Goal: Transaction & Acquisition: Purchase product/service

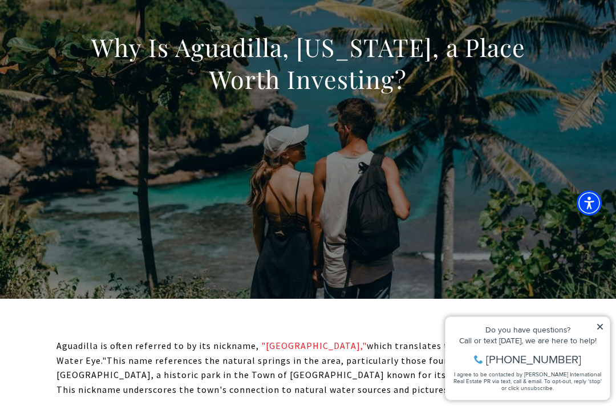
click at [603, 325] on icon at bounding box center [600, 327] width 8 height 8
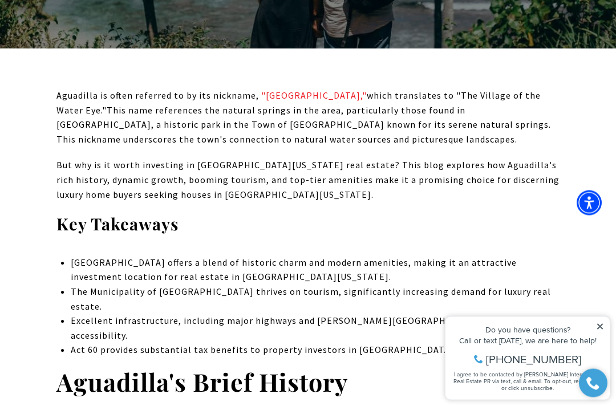
scroll to position [409, 0]
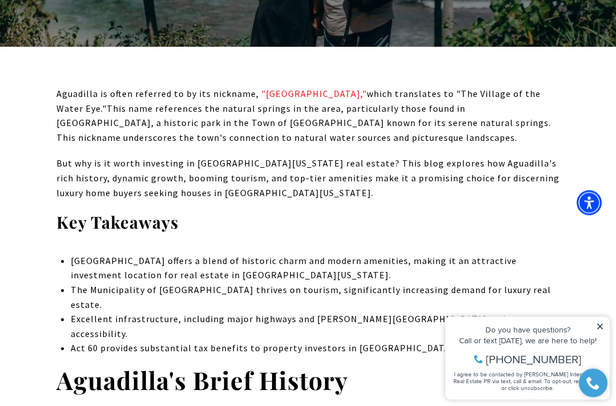
click at [601, 323] on icon at bounding box center [600, 326] width 8 height 8
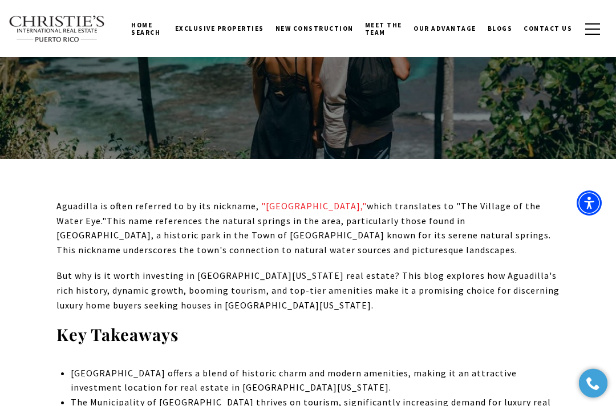
scroll to position [296, 0]
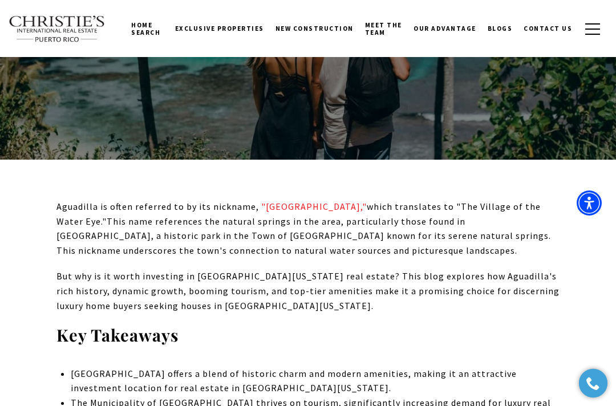
click at [332, 31] on span "New Construction" at bounding box center [314, 29] width 78 height 8
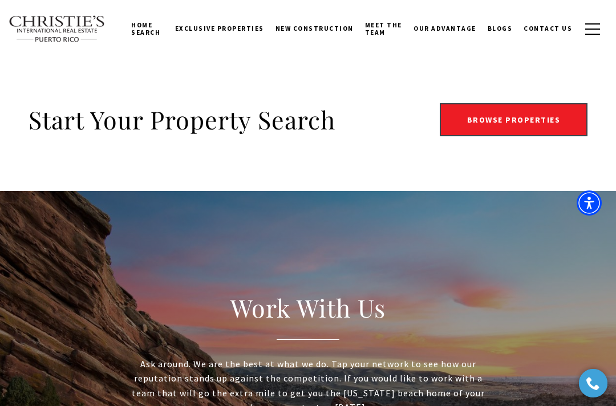
scroll to position [1800, 0]
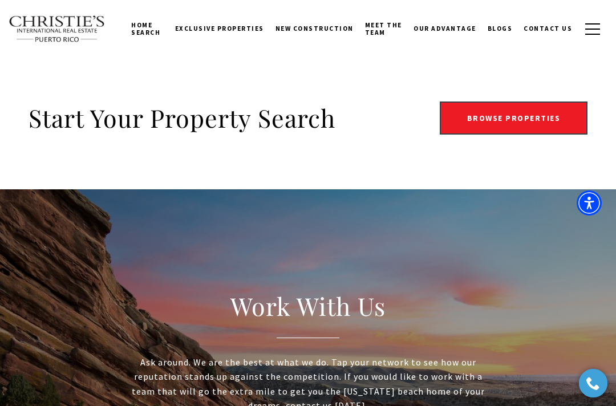
click at [508, 101] on link "Browse Properties" at bounding box center [513, 117] width 148 height 33
click at [528, 104] on link "Browse Properties" at bounding box center [513, 117] width 148 height 33
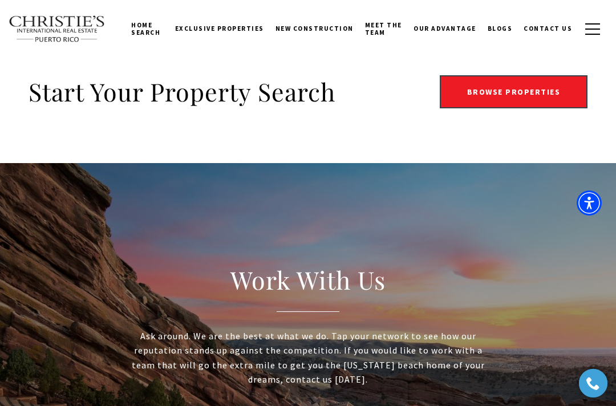
scroll to position [1820, 0]
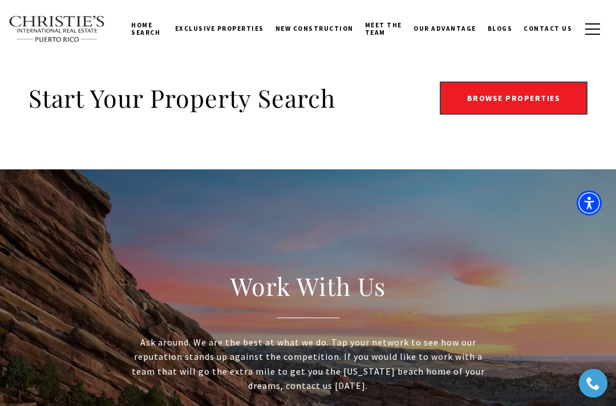
click at [505, 82] on link "Browse Properties" at bounding box center [513, 98] width 148 height 33
click at [547, 82] on link "Browse Properties" at bounding box center [513, 98] width 148 height 33
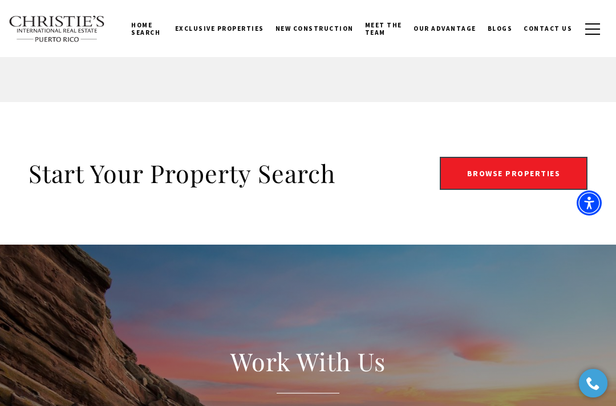
scroll to position [1745, 0]
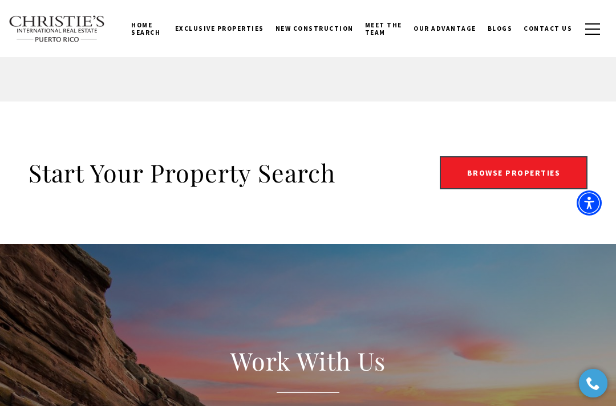
click at [522, 156] on link "Browse Properties" at bounding box center [513, 172] width 148 height 33
click at [523, 160] on link "Browse Properties" at bounding box center [513, 172] width 148 height 33
click at [525, 161] on link "Browse Properties" at bounding box center [513, 172] width 148 height 33
click at [522, 157] on link "Browse Properties" at bounding box center [513, 172] width 148 height 33
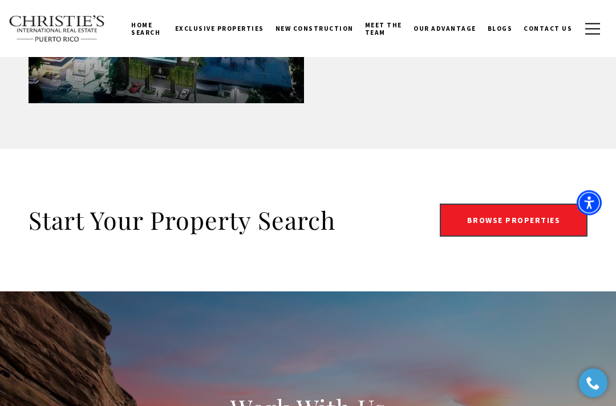
scroll to position [1697, 0]
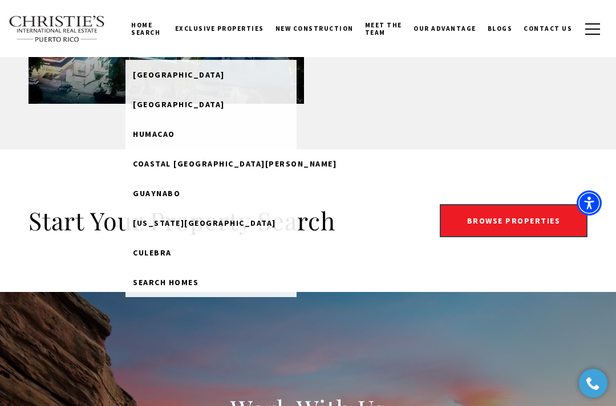
click at [191, 278] on span "Search Homes" at bounding box center [166, 282] width 66 height 10
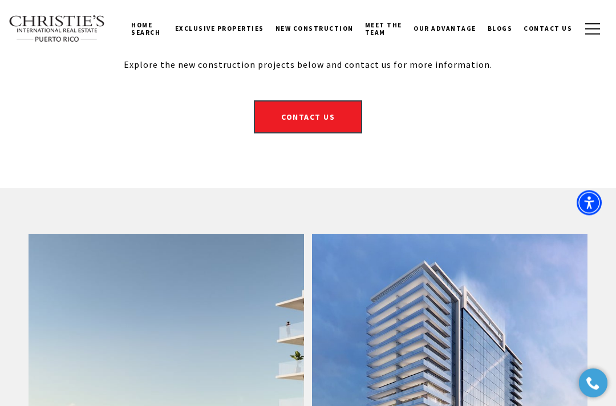
scroll to position [510, 0]
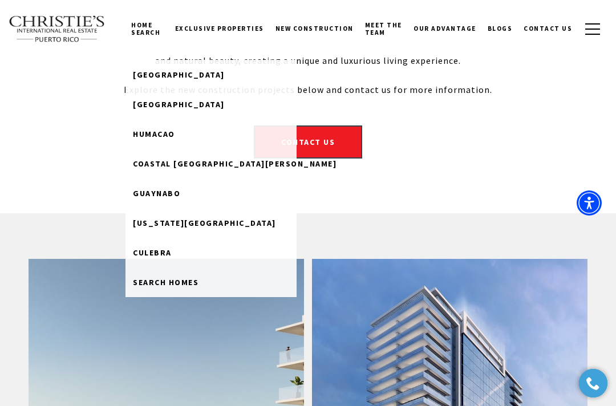
click at [158, 28] on link "Home Search" at bounding box center [146, 29] width 43 height 36
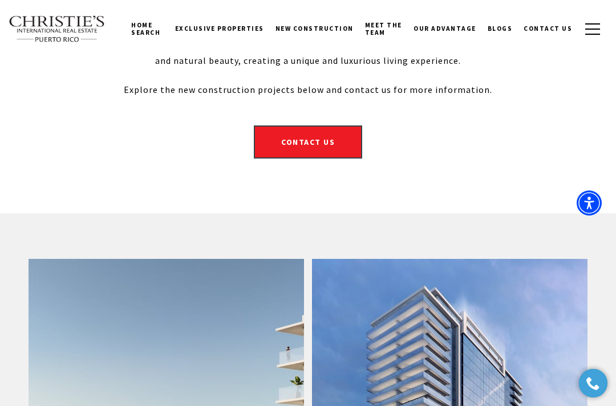
click at [152, 36] on link "Home Search" at bounding box center [146, 29] width 43 height 36
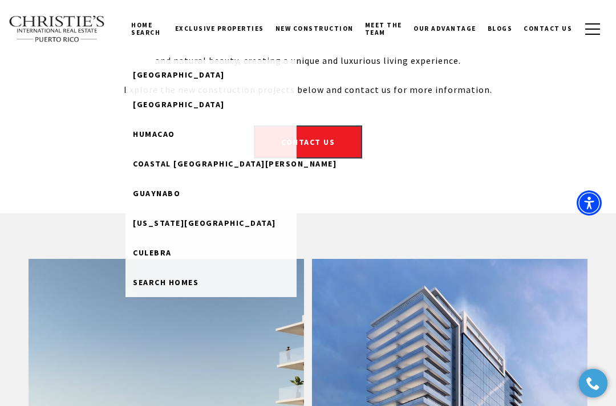
click at [227, 225] on span "Puerto Rico West Coast" at bounding box center [204, 223] width 143 height 10
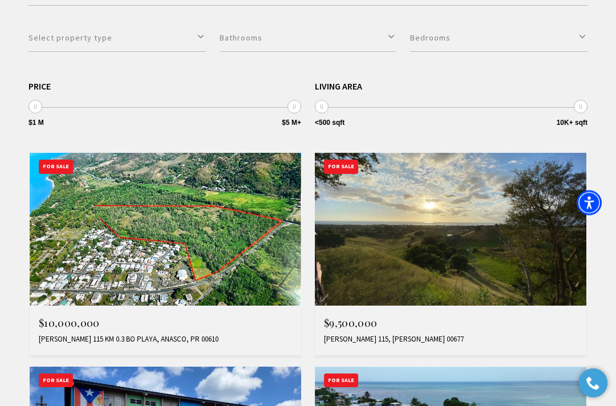
scroll to position [358, 0]
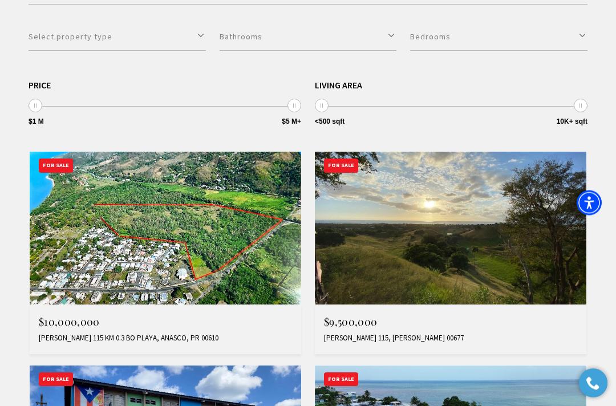
click at [257, 292] on img at bounding box center [165, 228] width 271 height 153
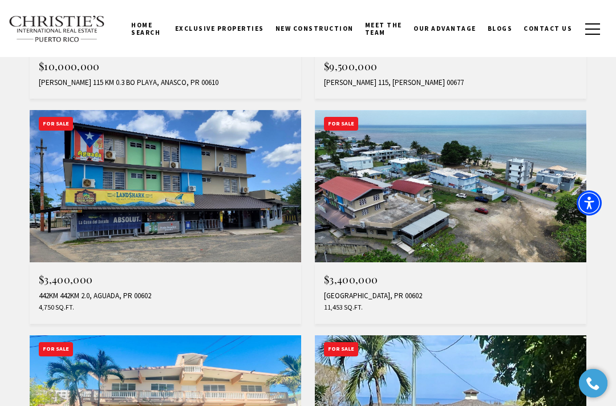
scroll to position [613, 0]
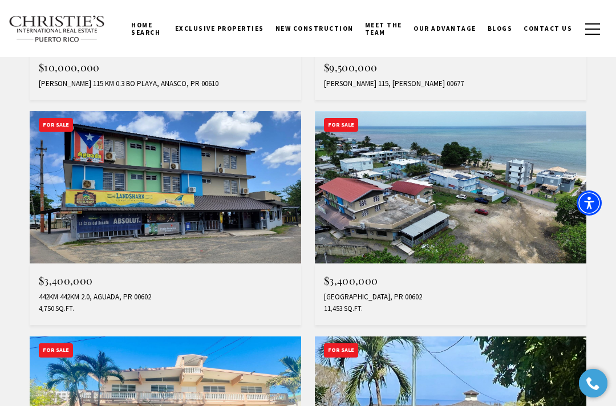
click at [186, 227] on img at bounding box center [165, 187] width 271 height 153
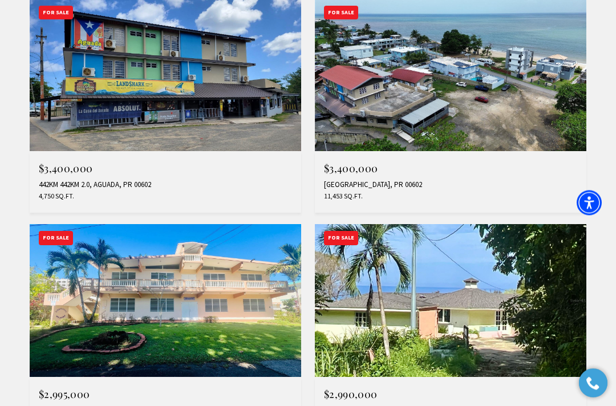
scroll to position [725, 0]
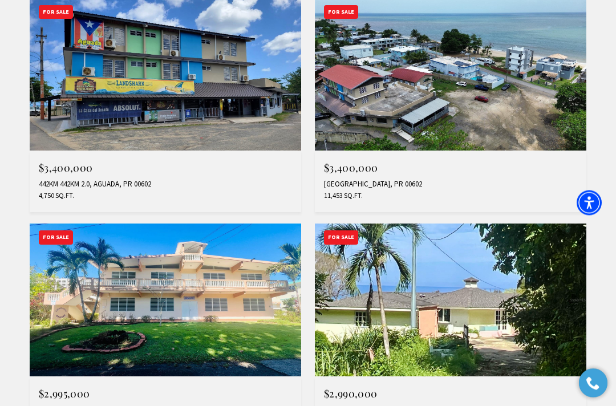
click at [424, 174] on div "$3,400,000 442 SECTOR PLAYA, AGUADA, PR 00602 11,453 Sq.Ft." at bounding box center [450, 182] width 271 height 62
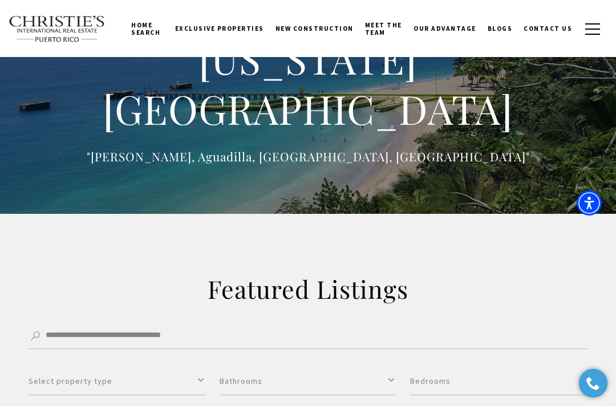
scroll to position [0, 0]
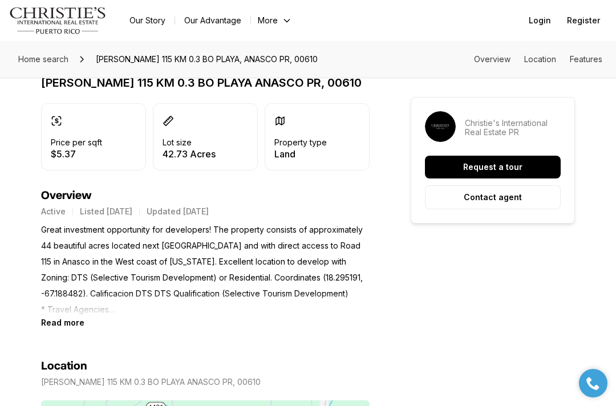
scroll to position [282, 0]
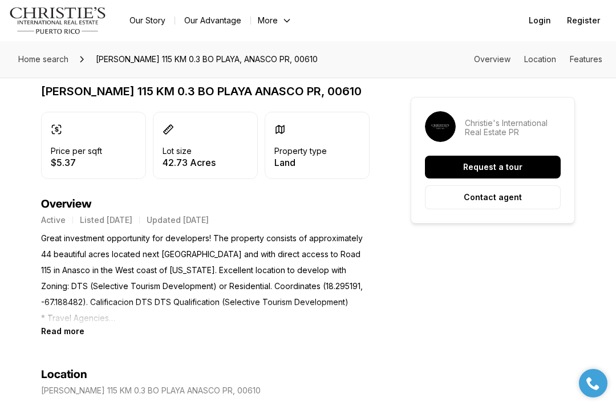
click at [82, 327] on b "Read more" at bounding box center [62, 331] width 43 height 10
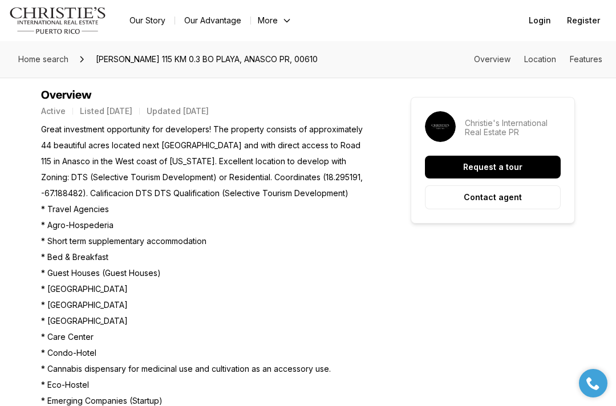
scroll to position [391, 0]
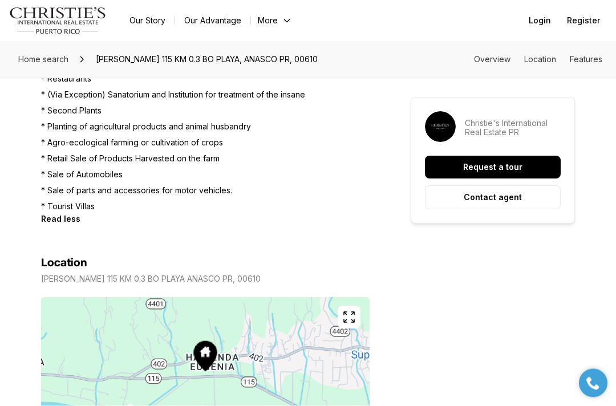
scroll to position [1420, 0]
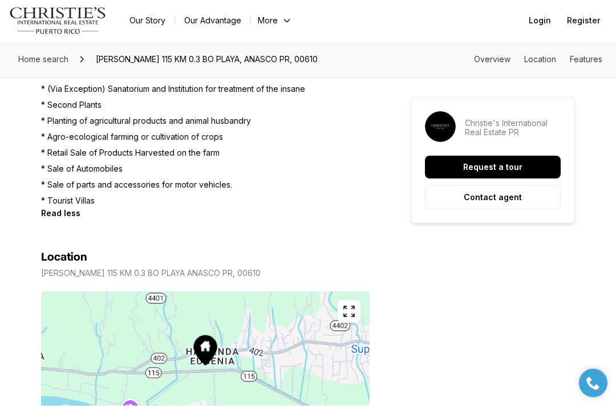
click at [352, 305] on icon "button" at bounding box center [349, 312] width 14 height 14
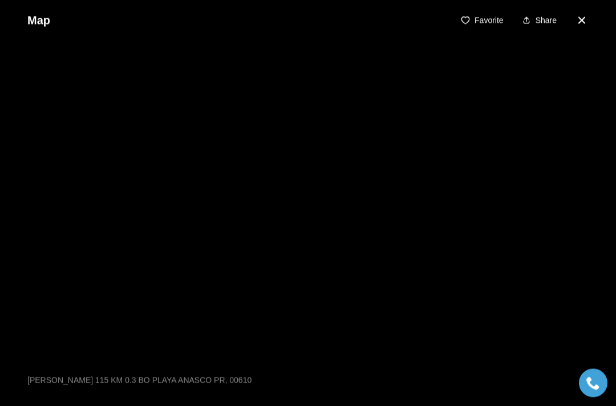
scroll to position [1421, 0]
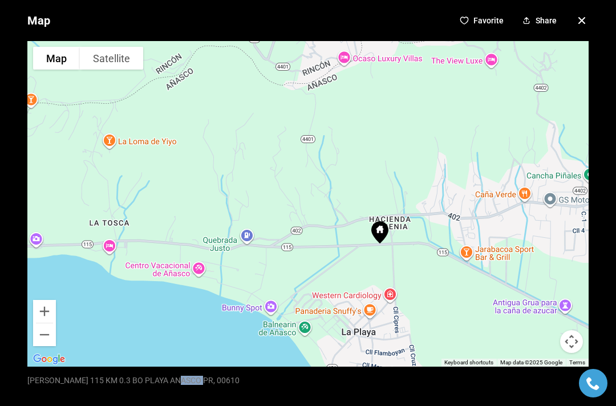
click at [41, 338] on button "Zoom out" at bounding box center [44, 334] width 23 height 23
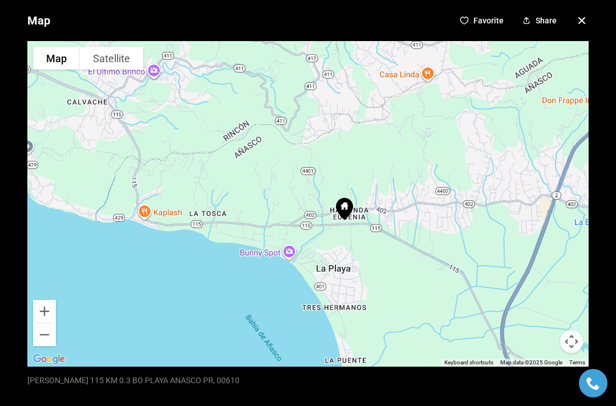
click at [41, 338] on button "Zoom out" at bounding box center [44, 334] width 23 height 23
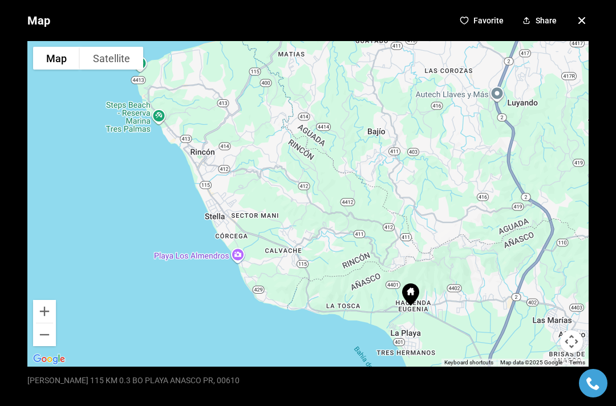
click at [63, 329] on div at bounding box center [307, 203] width 561 height 325
click at [51, 332] on button "Zoom out" at bounding box center [44, 334] width 23 height 23
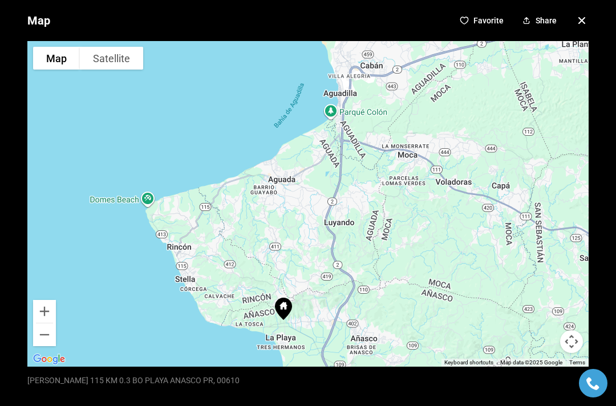
click at [585, 26] on icon "button" at bounding box center [582, 21] width 14 height 14
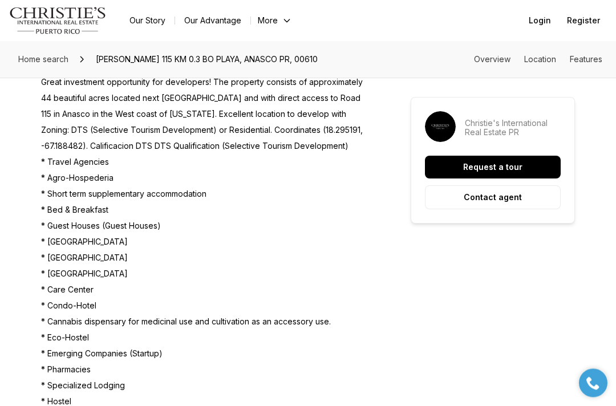
scroll to position [418, 0]
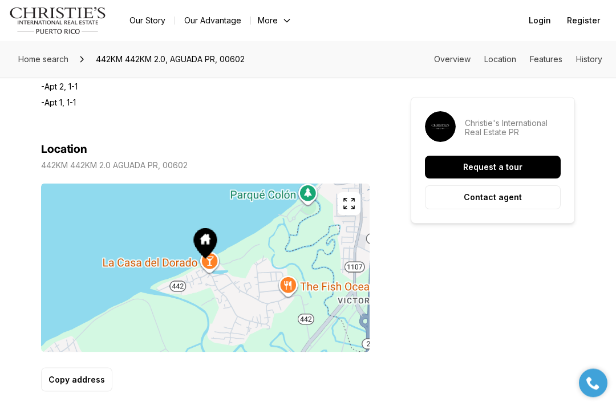
scroll to position [747, 0]
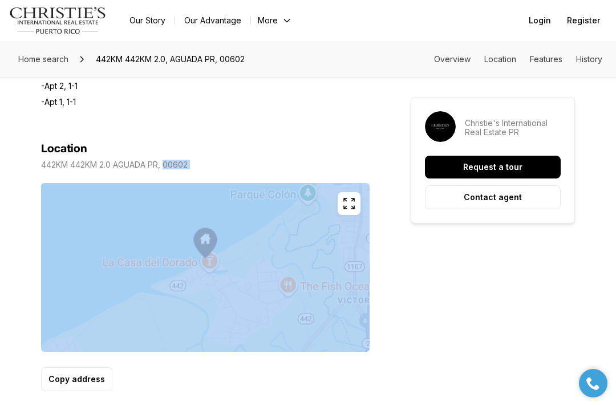
click at [495, 271] on div "0 Baths 4,750 sqft $3,400,000 442KM 442KM 2.0 AGUADA PR, 00602 Price per sqft $…" at bounding box center [308, 337] width 616 height 1566
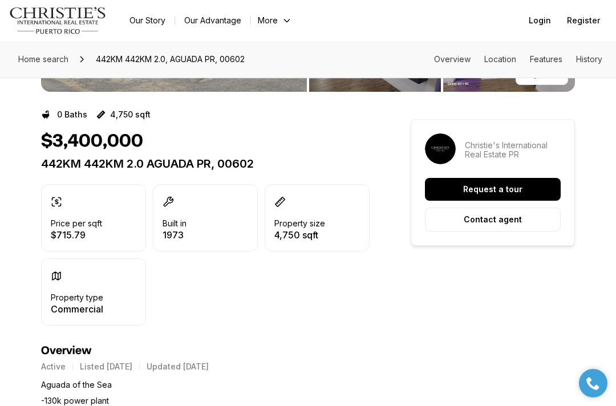
scroll to position [0, 0]
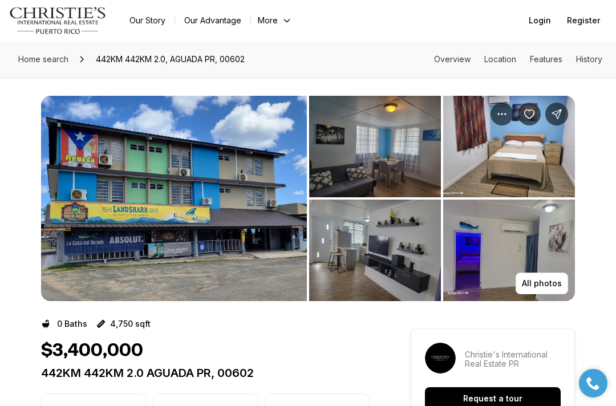
click at [491, 63] on link "Location" at bounding box center [500, 59] width 32 height 10
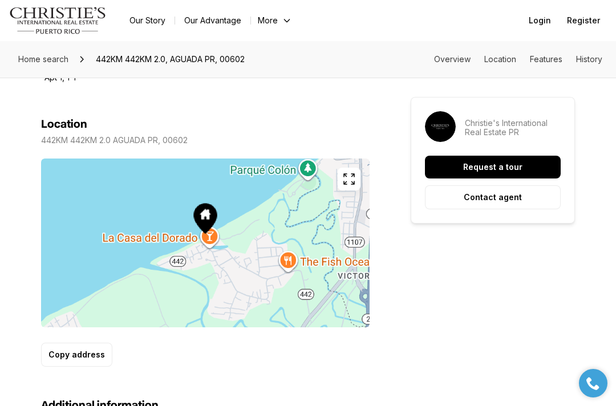
scroll to position [774, 0]
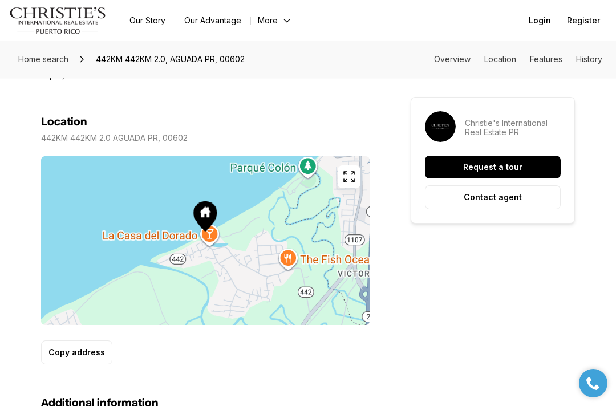
click at [461, 55] on link "Overview" at bounding box center [452, 59] width 36 height 10
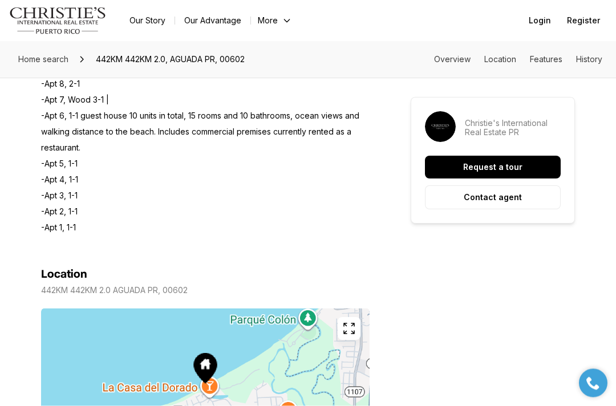
scroll to position [470, 0]
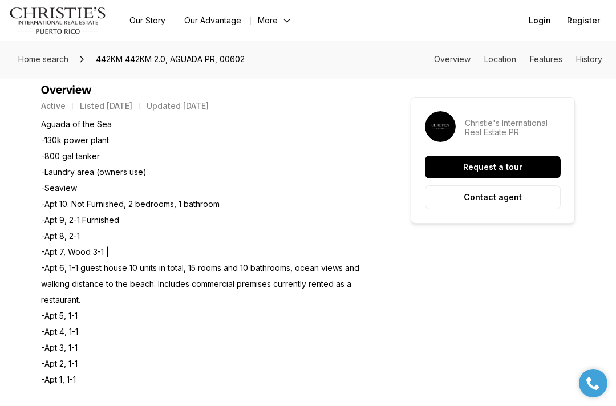
click at [589, 55] on link "History" at bounding box center [589, 59] width 26 height 10
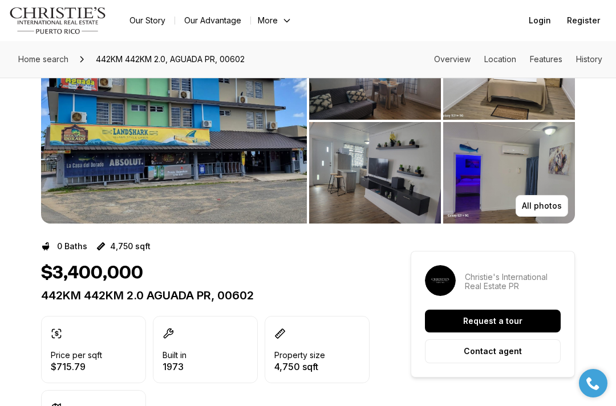
scroll to position [0, 0]
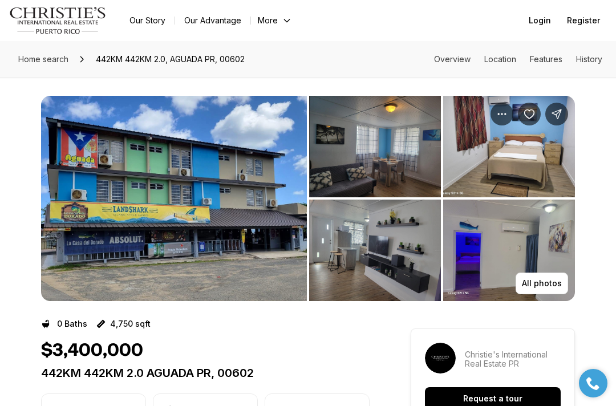
click at [555, 284] on p "All photos" at bounding box center [542, 283] width 40 height 9
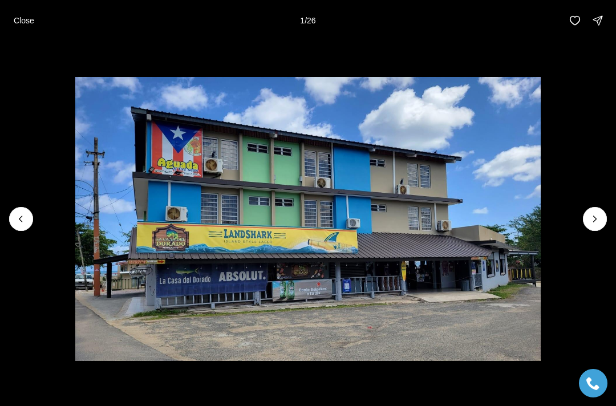
click at [603, 215] on button "Next slide" at bounding box center [595, 219] width 24 height 24
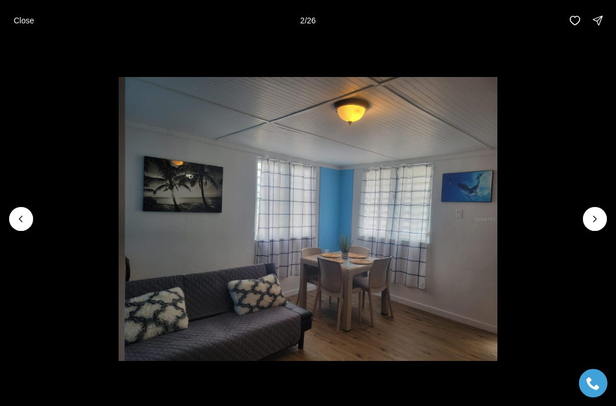
click at [599, 217] on icon "Next slide" at bounding box center [594, 218] width 11 height 11
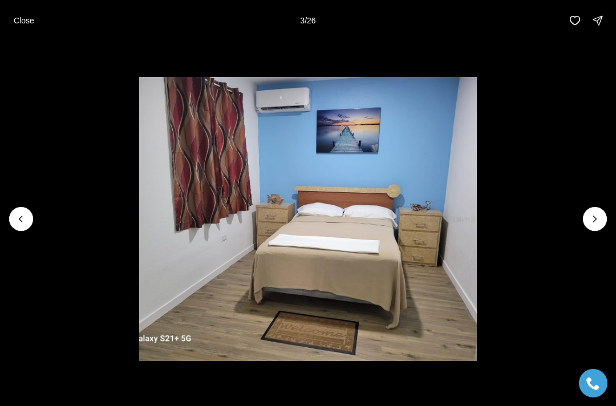
click at [597, 214] on icon "Next slide" at bounding box center [594, 218] width 11 height 11
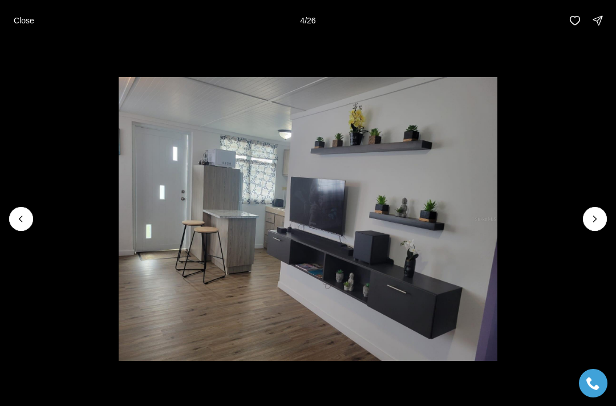
click at [599, 213] on icon "Next slide" at bounding box center [594, 218] width 11 height 11
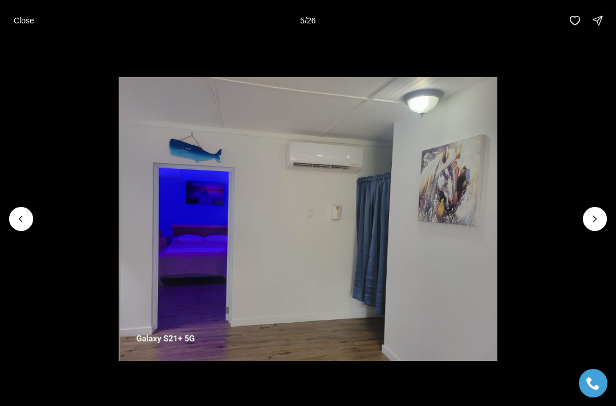
click at [599, 214] on icon "Next slide" at bounding box center [594, 218] width 11 height 11
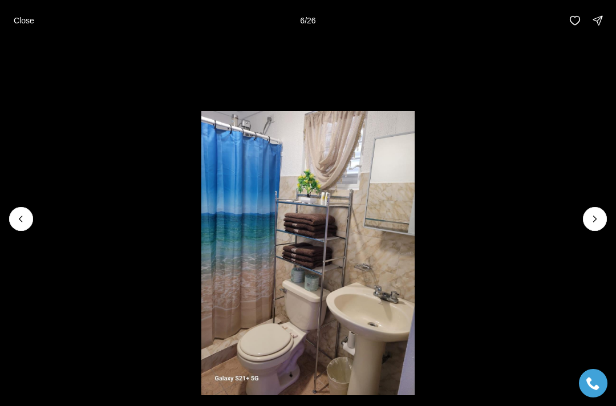
click at [596, 214] on icon "Next slide" at bounding box center [594, 218] width 11 height 11
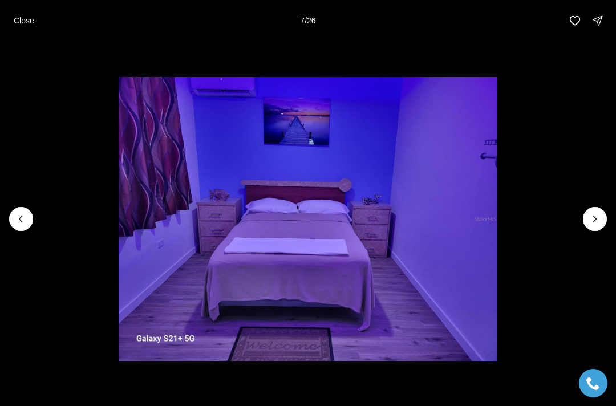
click at [591, 210] on button "Next slide" at bounding box center [595, 219] width 24 height 24
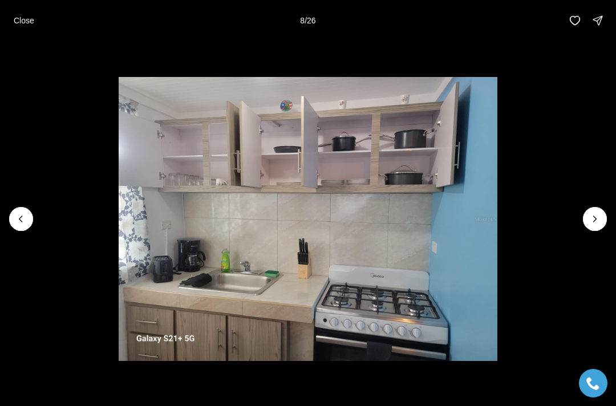
click at [592, 213] on icon "Next slide" at bounding box center [594, 218] width 11 height 11
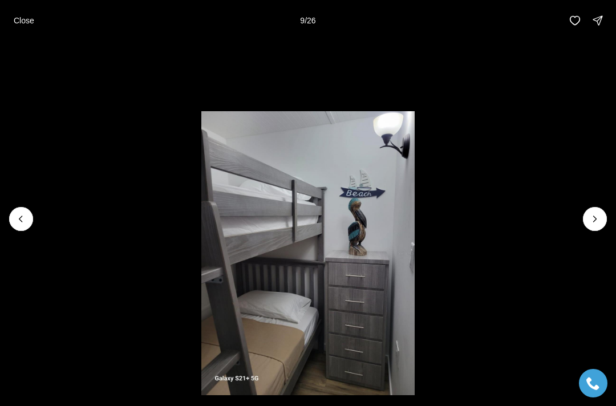
click at [599, 217] on icon "Next slide" at bounding box center [594, 218] width 11 height 11
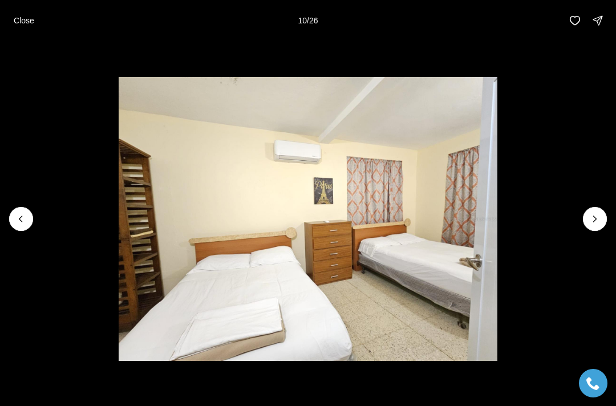
click at [595, 221] on icon "Next slide" at bounding box center [594, 218] width 11 height 11
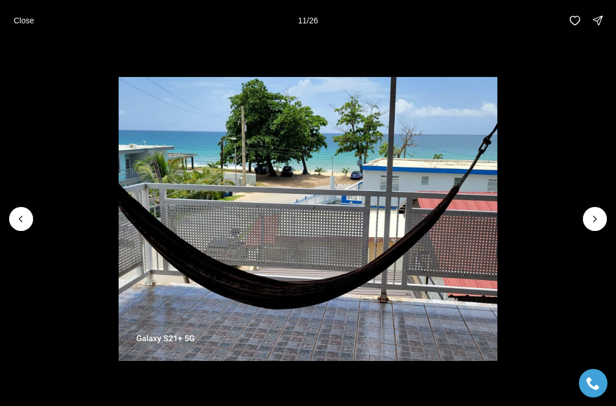
click at [597, 217] on icon "Next slide" at bounding box center [594, 218] width 11 height 11
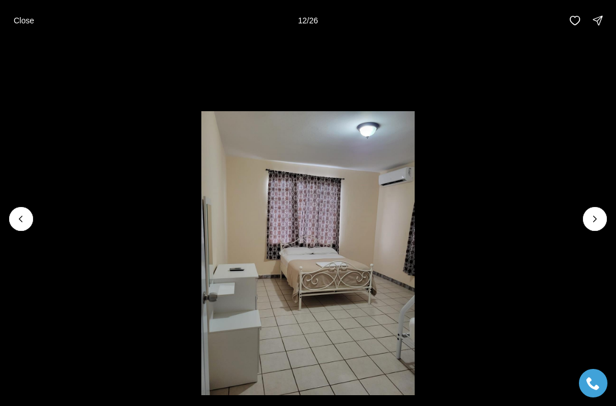
click at [599, 219] on icon "Next slide" at bounding box center [594, 218] width 11 height 11
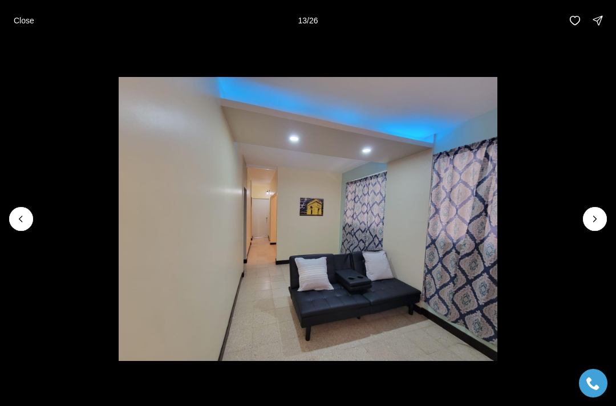
click at [594, 219] on icon "Next slide" at bounding box center [594, 218] width 11 height 11
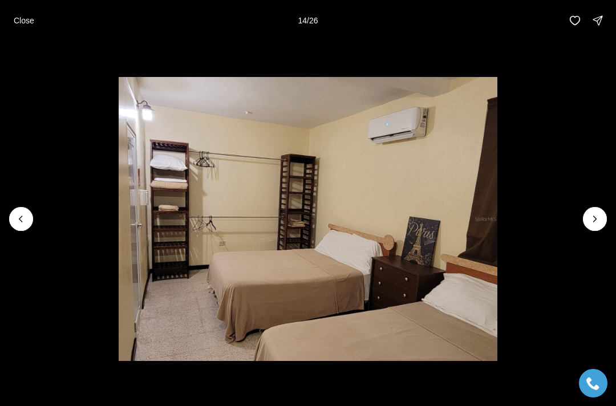
click at [600, 216] on icon "Next slide" at bounding box center [594, 218] width 11 height 11
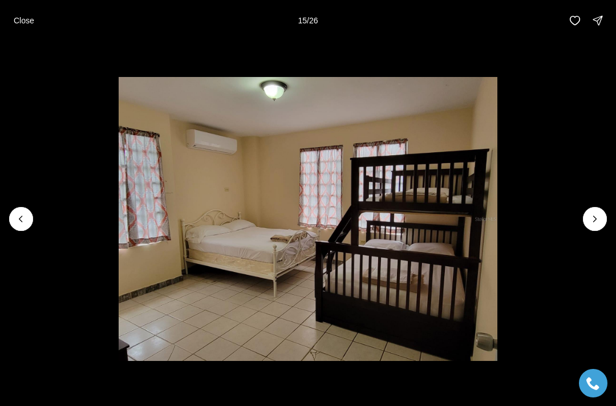
click at [595, 224] on icon "Next slide" at bounding box center [594, 218] width 11 height 11
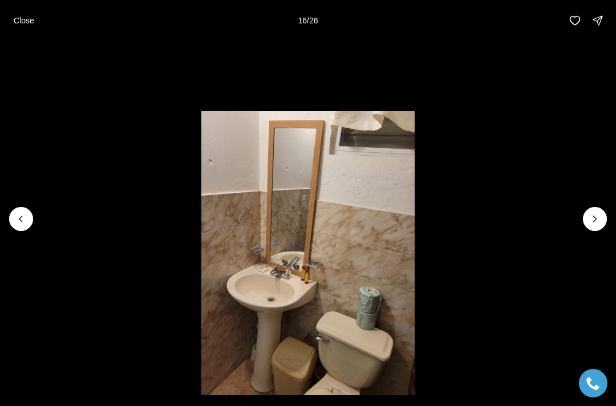
click at [593, 213] on icon "Next slide" at bounding box center [594, 218] width 11 height 11
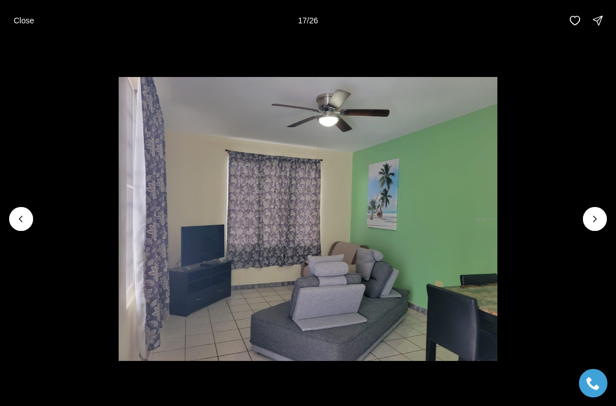
click at [600, 214] on button "Next slide" at bounding box center [595, 219] width 24 height 24
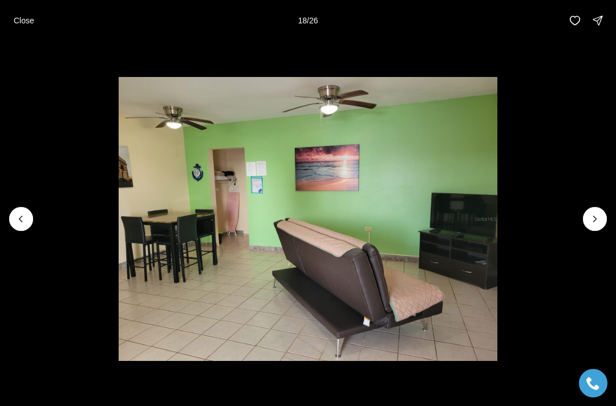
click at [596, 218] on icon "Next slide" at bounding box center [594, 219] width 3 height 6
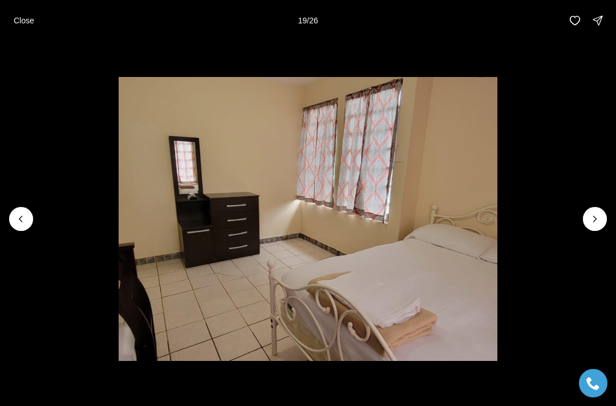
click at [596, 209] on button "Next slide" at bounding box center [595, 219] width 24 height 24
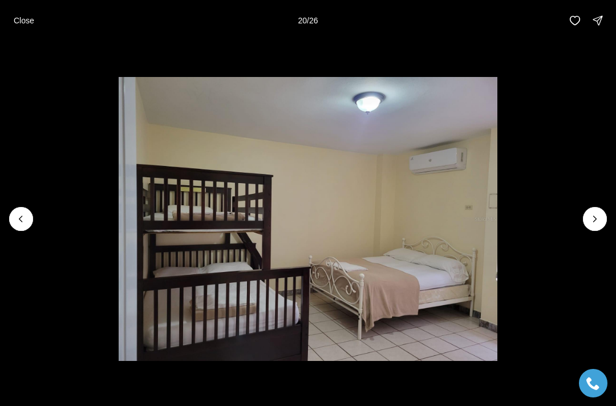
click at [600, 212] on button "Next slide" at bounding box center [595, 219] width 24 height 24
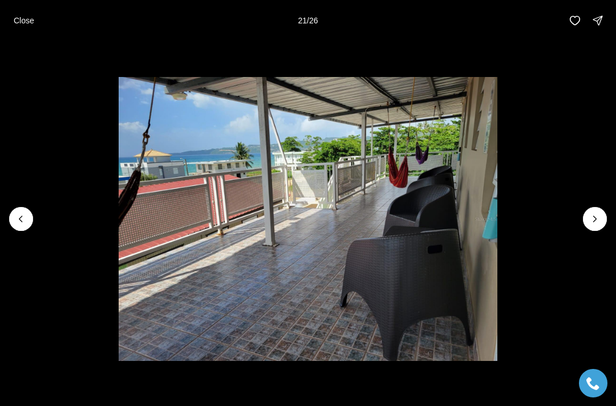
click at [597, 222] on icon "Next slide" at bounding box center [594, 218] width 11 height 11
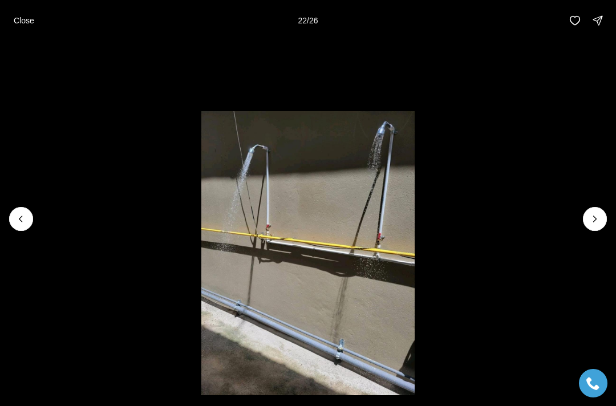
click at [599, 213] on icon "Next slide" at bounding box center [594, 218] width 11 height 11
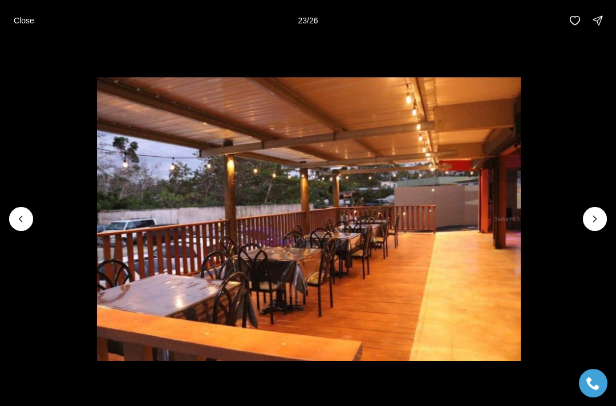
click at [600, 219] on icon "Next slide" at bounding box center [594, 218] width 11 height 11
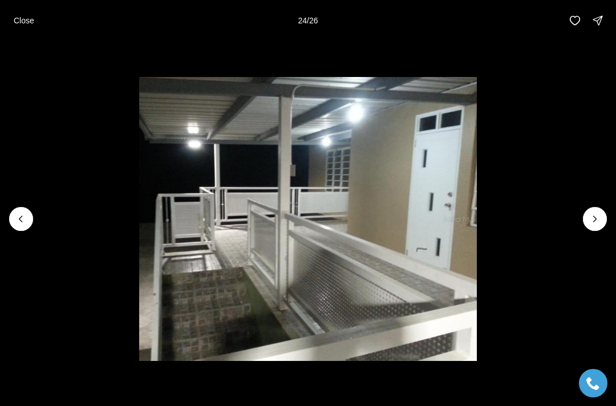
click at [596, 214] on icon "Next slide" at bounding box center [594, 218] width 11 height 11
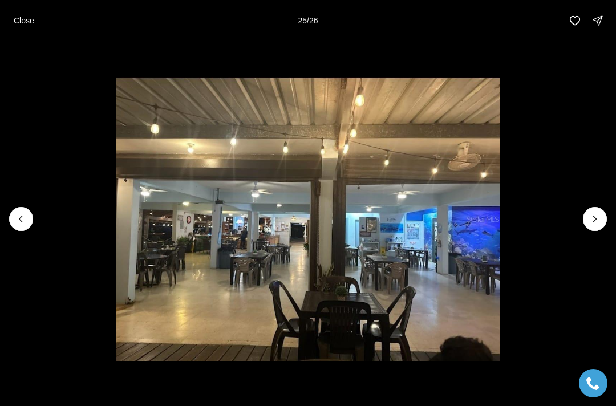
click at [592, 214] on icon "Next slide" at bounding box center [594, 218] width 11 height 11
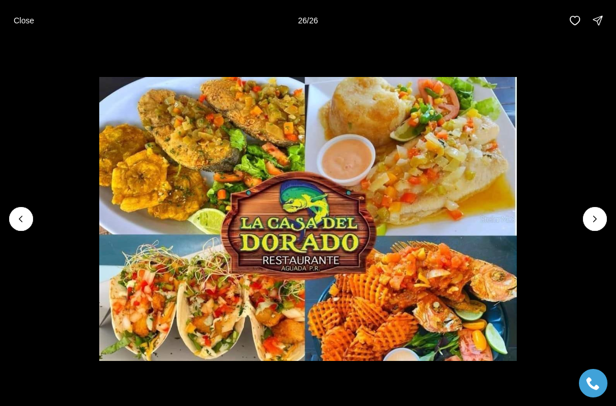
click at [600, 222] on div at bounding box center [595, 219] width 24 height 24
click at [516, 216] on img "26 of 26" at bounding box center [307, 219] width 417 height 284
click at [516, 218] on img "26 of 26" at bounding box center [307, 219] width 417 height 284
click at [598, 215] on div at bounding box center [595, 219] width 24 height 24
click at [601, 218] on div at bounding box center [595, 219] width 24 height 24
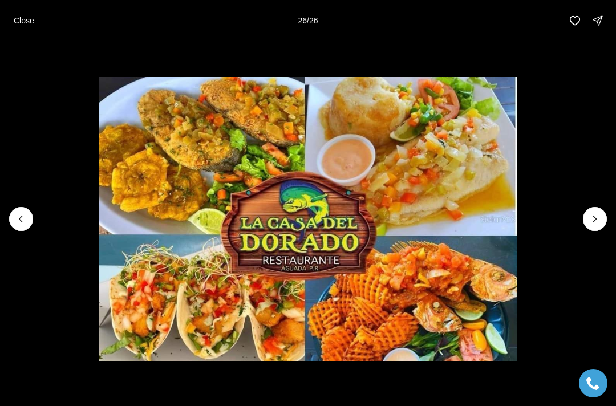
click at [516, 207] on img "26 of 26" at bounding box center [307, 219] width 417 height 284
click at [597, 214] on div at bounding box center [595, 219] width 24 height 24
click at [601, 217] on div at bounding box center [595, 219] width 24 height 24
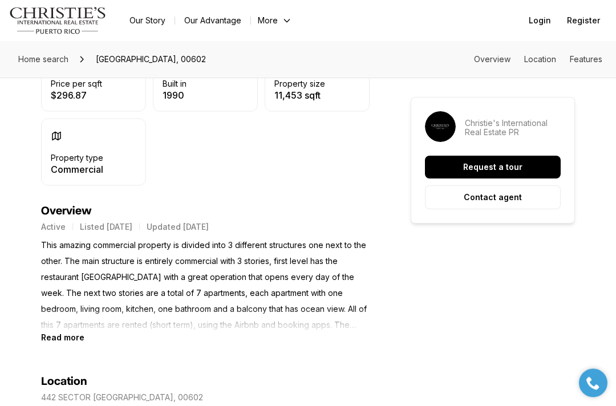
scroll to position [349, 0]
click at [54, 334] on b "Read more" at bounding box center [62, 337] width 43 height 10
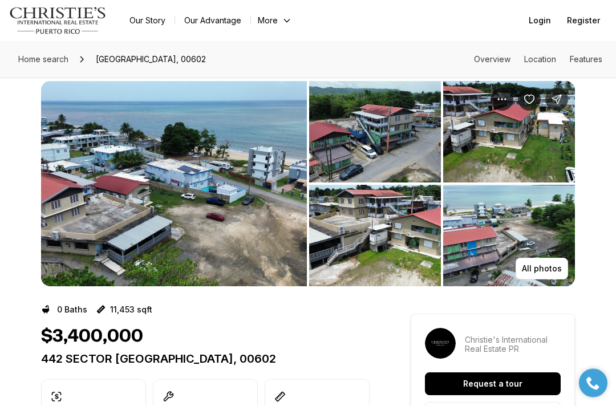
scroll to position [0, 0]
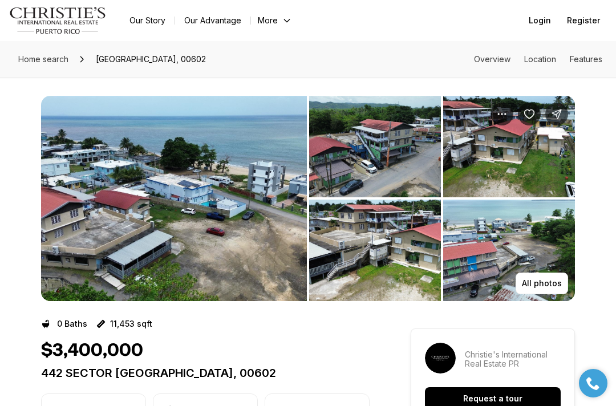
click at [550, 275] on button "All photos" at bounding box center [541, 283] width 52 height 22
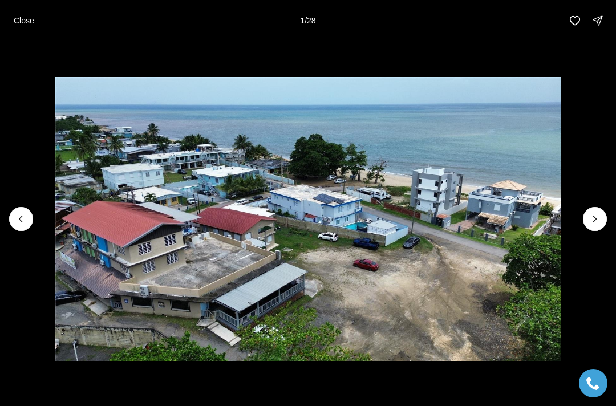
click at [599, 215] on icon "Next slide" at bounding box center [594, 218] width 11 height 11
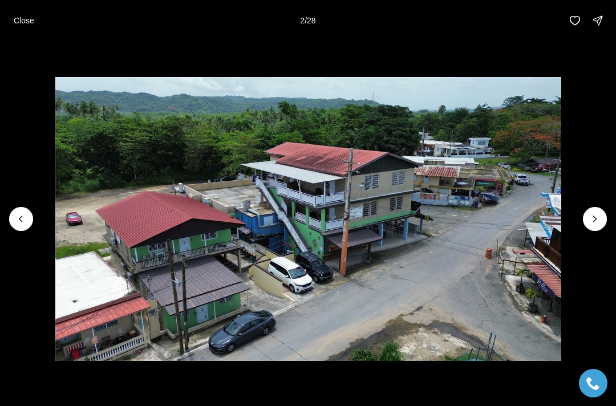
click at [594, 211] on button "Next slide" at bounding box center [595, 219] width 24 height 24
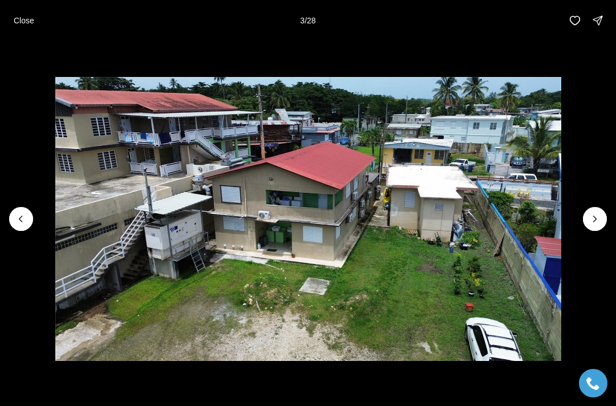
click at [597, 213] on icon "Next slide" at bounding box center [594, 218] width 11 height 11
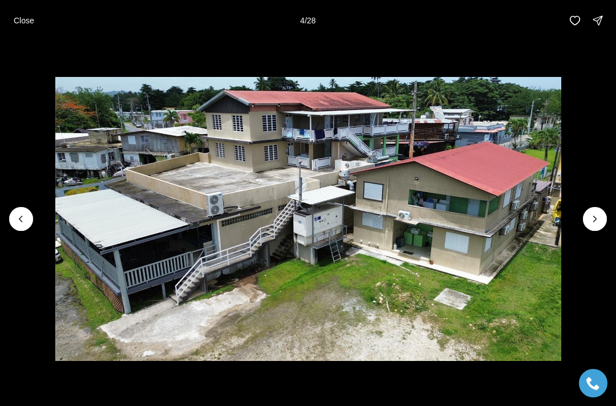
click at [593, 209] on button "Next slide" at bounding box center [595, 219] width 24 height 24
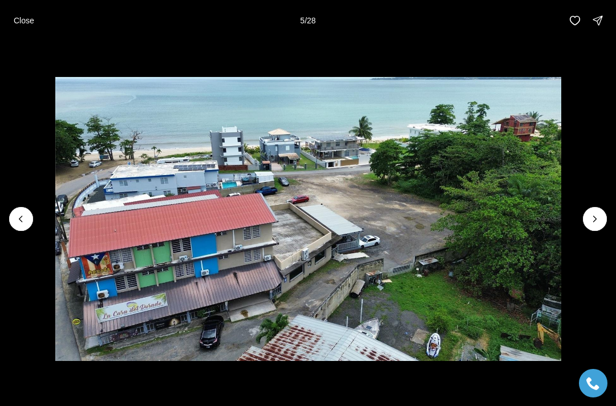
click at [561, 204] on img "5 of 28" at bounding box center [308, 219] width 506 height 284
click at [561, 207] on img "5 of 28" at bounding box center [308, 219] width 506 height 284
click at [597, 214] on icon "Next slide" at bounding box center [594, 218] width 11 height 11
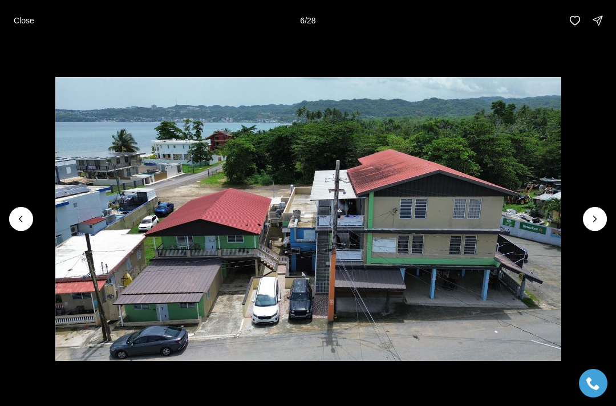
click at [597, 209] on button "Next slide" at bounding box center [595, 219] width 24 height 24
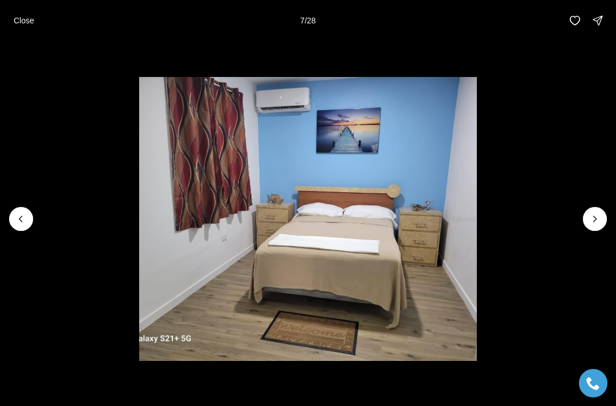
click at [477, 207] on img "7 of 28" at bounding box center [308, 219] width 338 height 284
click at [600, 215] on icon "Next slide" at bounding box center [594, 218] width 11 height 11
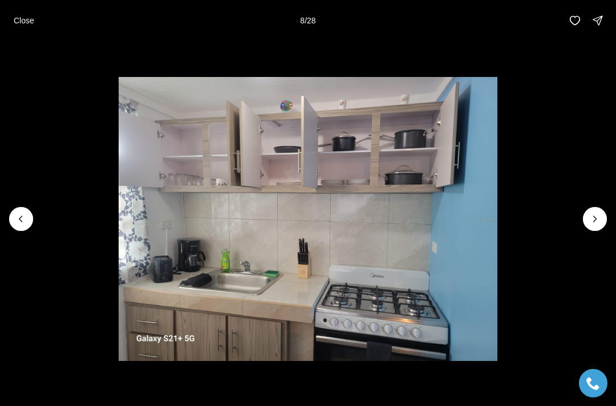
click at [596, 209] on button "Next slide" at bounding box center [595, 219] width 24 height 24
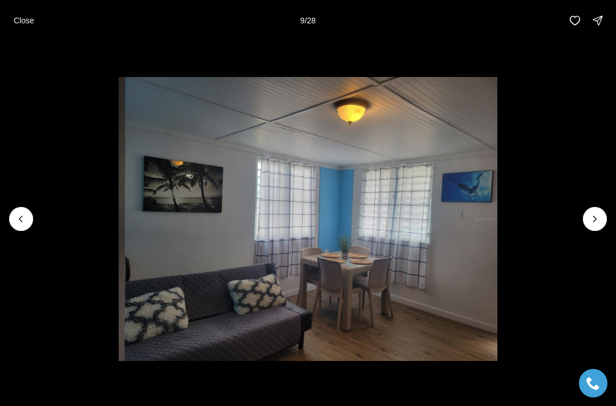
click at [597, 214] on icon "Next slide" at bounding box center [594, 218] width 11 height 11
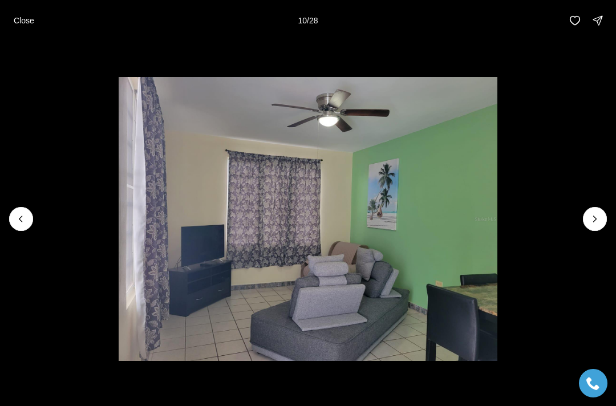
click at [598, 213] on icon "Next slide" at bounding box center [594, 218] width 11 height 11
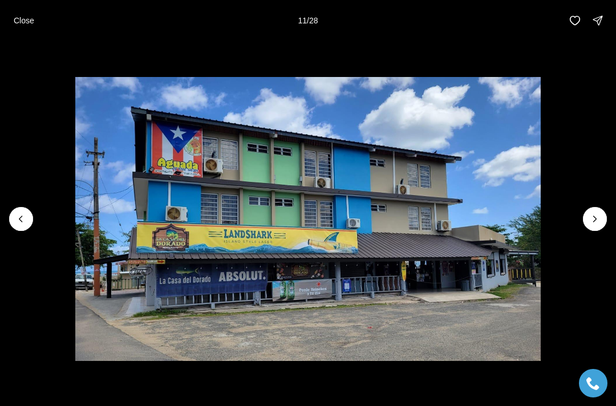
click at [19, 19] on p "Close" at bounding box center [24, 20] width 21 height 9
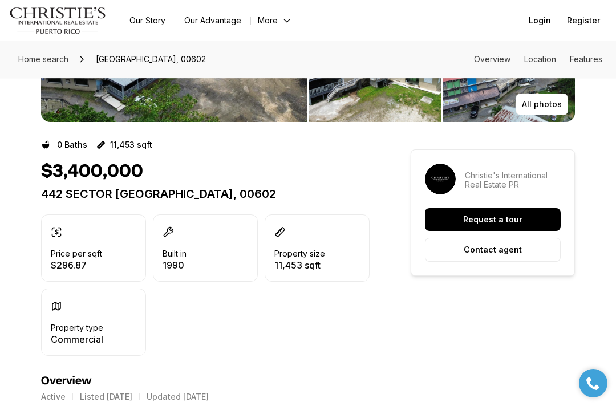
scroll to position [180, 0]
